Goal: Information Seeking & Learning: Learn about a topic

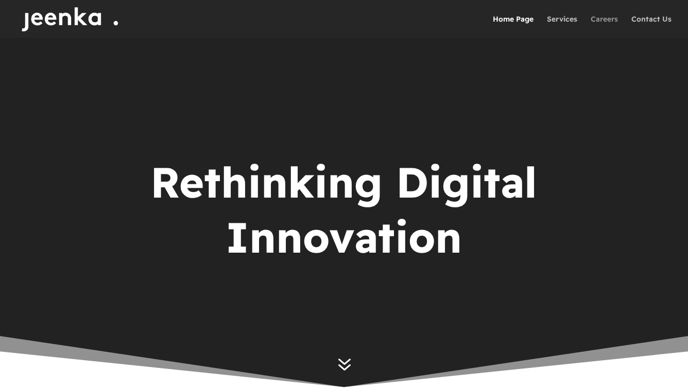
click at [602, 20] on link "Careers" at bounding box center [604, 26] width 27 height 23
drag, startPoint x: 554, startPoint y: 96, endPoint x: 619, endPoint y: 106, distance: 66.2
click at [632, 122] on section "Video Player 00:05 00:00 00:25 Use Up/Down Arrow keys to increase or decrease v…" at bounding box center [344, 213] width 688 height 350
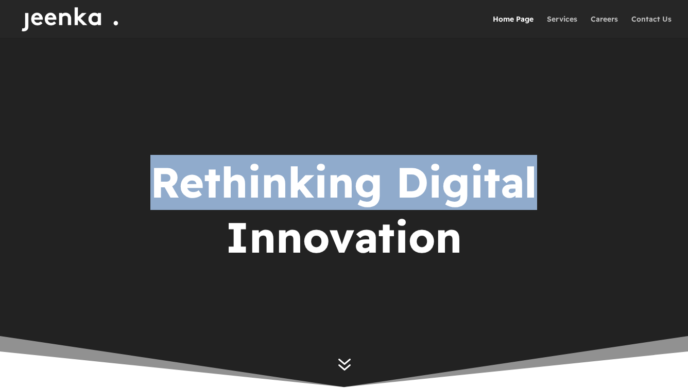
drag, startPoint x: 619, startPoint y: 106, endPoint x: 530, endPoint y: 170, distance: 109.9
click at [530, 170] on section "Video Player 00:07 00:00 00:25 Use Up/Down Arrow keys to increase or decrease v…" at bounding box center [344, 213] width 688 height 350
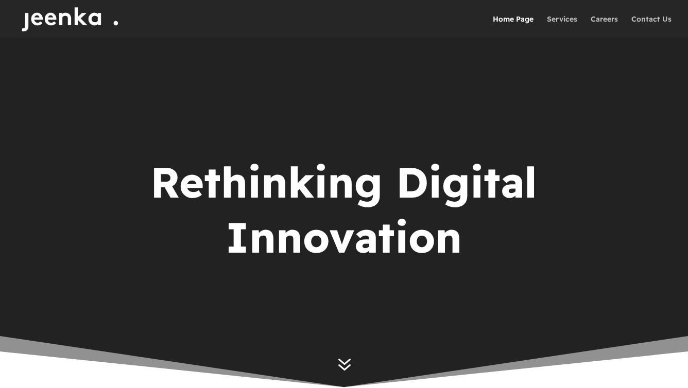
click at [556, 153] on div "Rethinking Digital Innovation" at bounding box center [344, 213] width 551 height 146
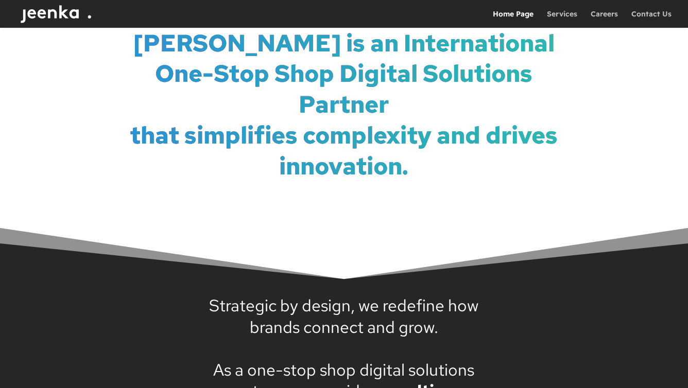
scroll to position [449, 0]
